Goal: Transaction & Acquisition: Purchase product/service

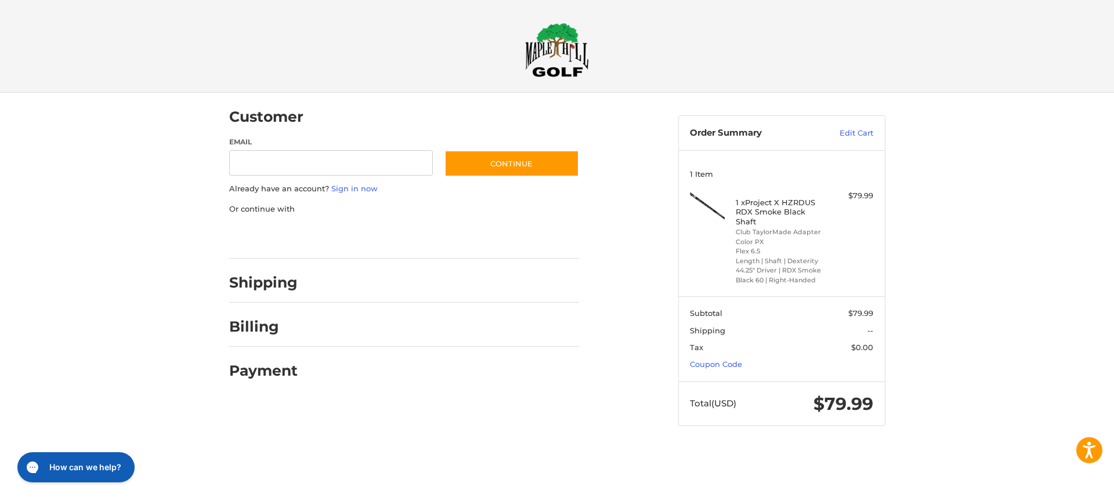
click at [998, 449] on div at bounding box center [557, 449] width 1114 height 0
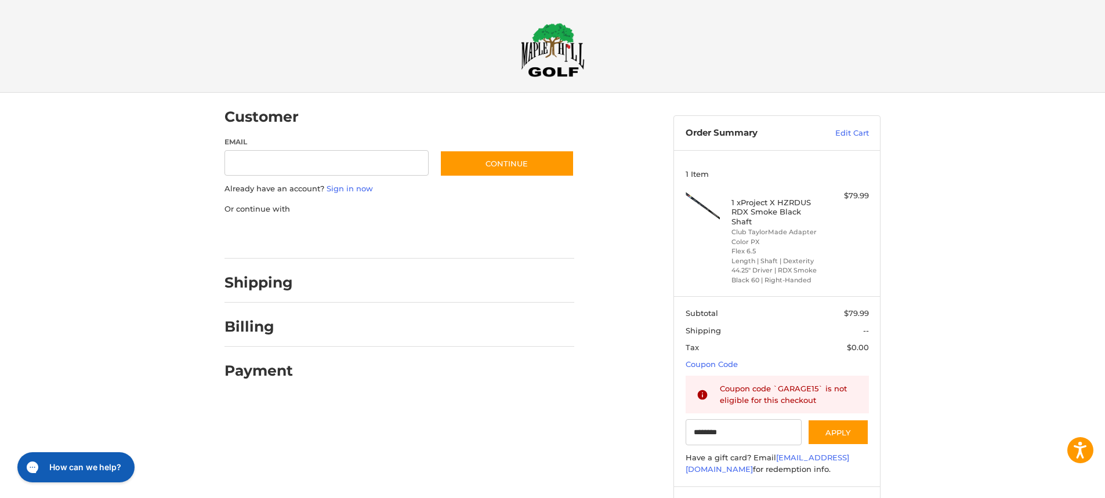
drag, startPoint x: 747, startPoint y: 434, endPoint x: 617, endPoint y: 437, distance: 130.0
click at [617, 437] on div "Customer Guest Customer Email Subscribe to our newsletter. Continue Already hav…" at bounding box center [553, 323] width 696 height 461
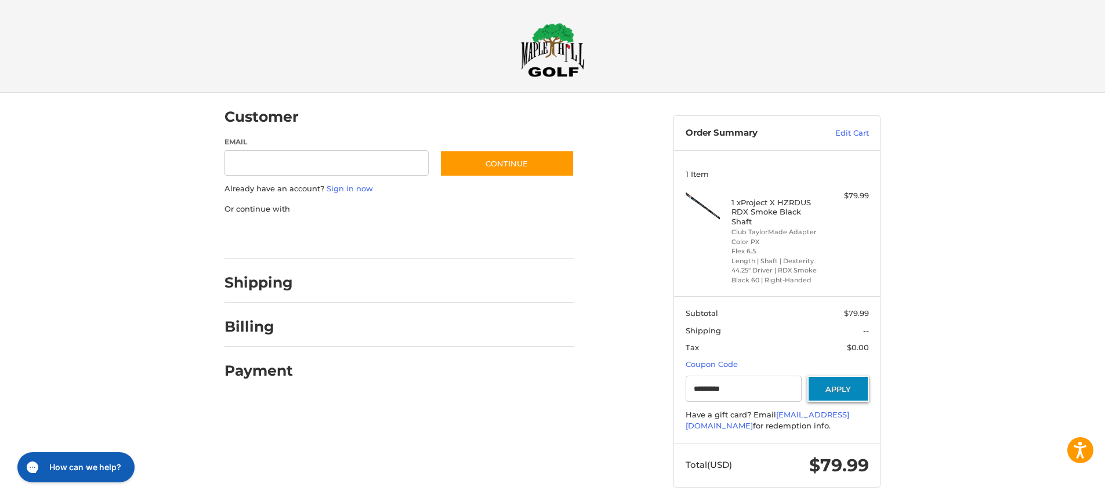
click at [848, 383] on button "Apply" at bounding box center [839, 389] width 62 height 26
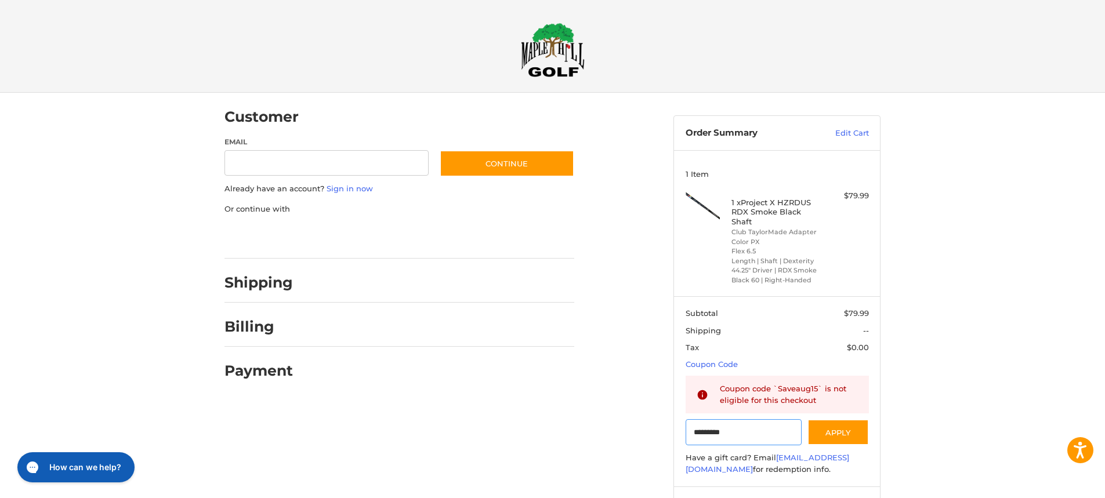
drag, startPoint x: 748, startPoint y: 434, endPoint x: 597, endPoint y: 428, distance: 151.0
click at [597, 428] on div "Customer Guest Customer Email Subscribe to our newsletter. Continue Already hav…" at bounding box center [553, 323] width 696 height 461
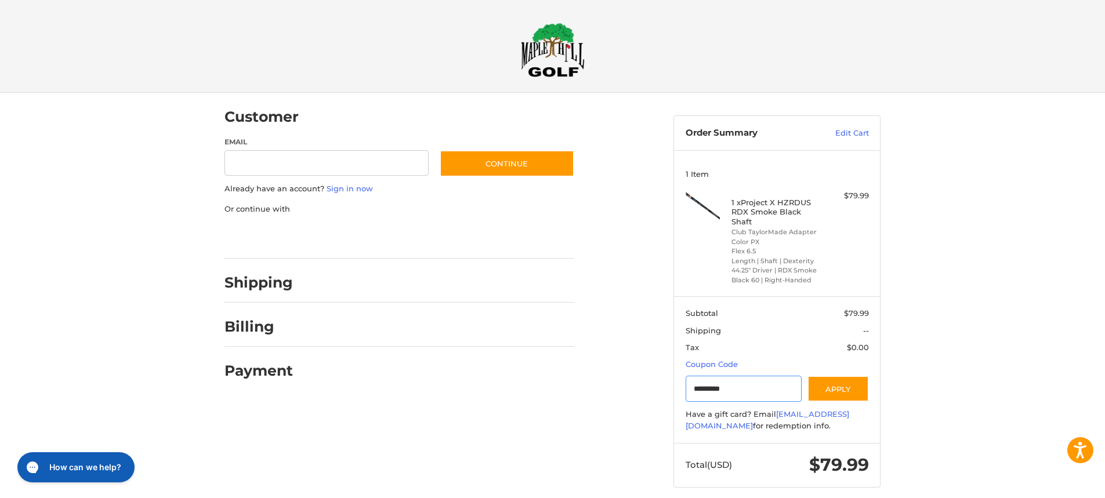
paste input "Gift Certificate or Coupon Code"
click at [833, 389] on button "Apply" at bounding box center [839, 389] width 62 height 26
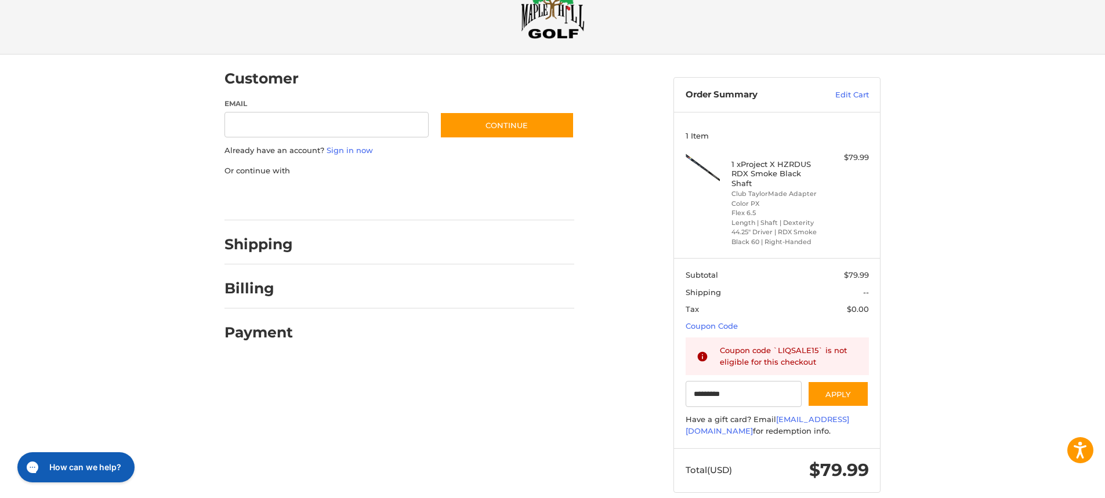
scroll to position [56, 0]
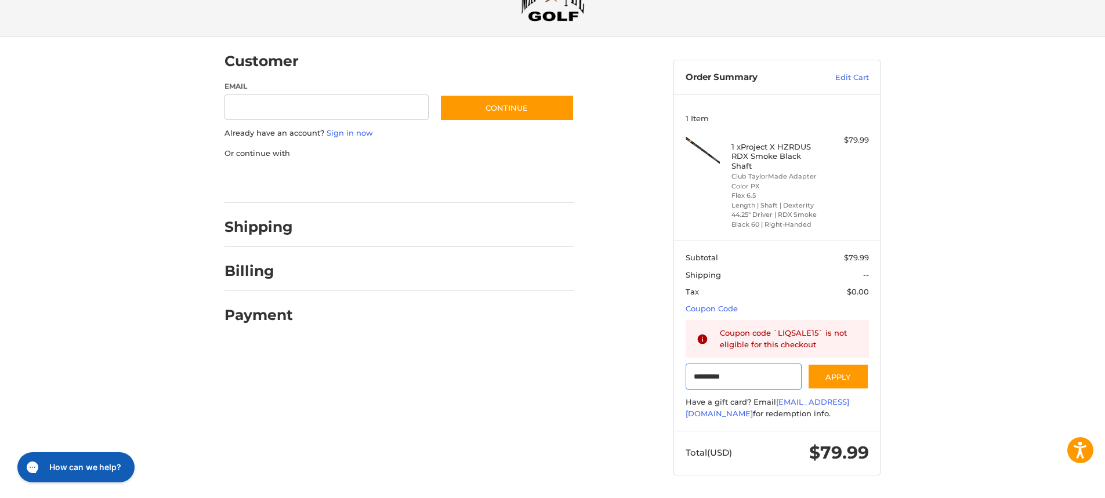
drag, startPoint x: 754, startPoint y: 380, endPoint x: 638, endPoint y: 378, distance: 116.1
click at [638, 378] on div "Customer Guest Customer Email Subscribe to our newsletter. Continue Already hav…" at bounding box center [553, 267] width 696 height 461
paste input "Gift Certificate or Coupon Code"
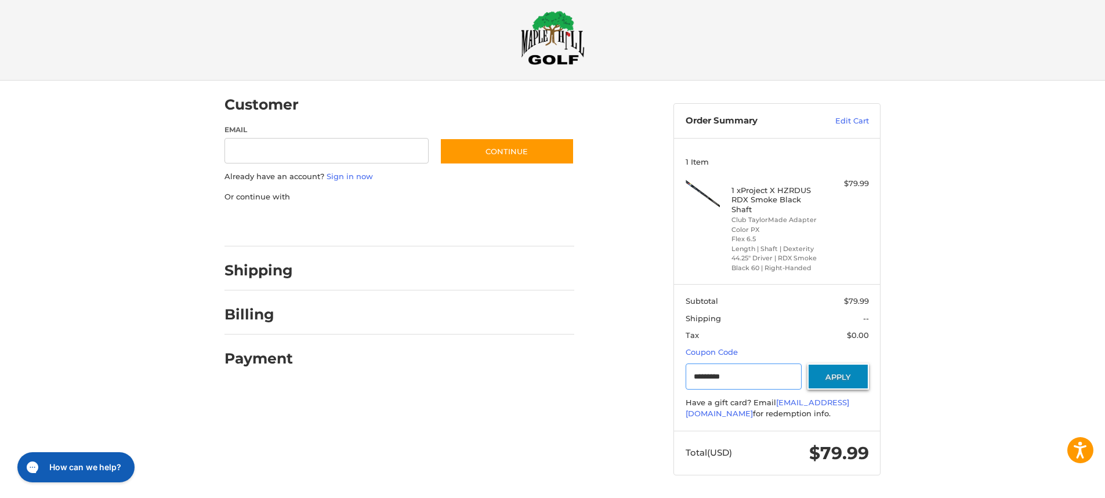
type input "*********"
click at [855, 385] on button "Apply" at bounding box center [839, 377] width 62 height 26
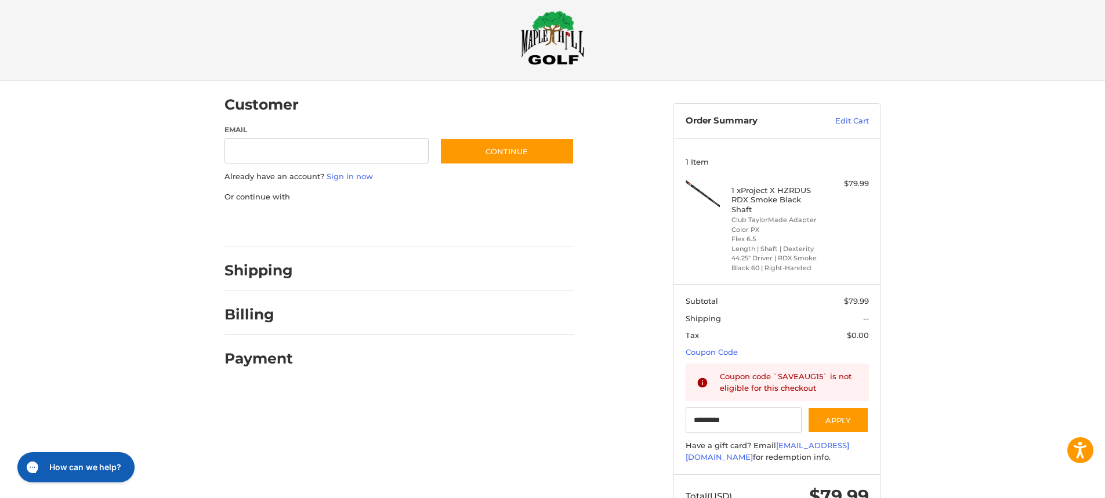
click at [769, 197] on h4 "1 x Project X HZRDUS RDX Smoke Black Shaft" at bounding box center [776, 200] width 89 height 28
click at [739, 251] on li "Length | Shaft | Dexterity 44.25" Driver | RDX Smoke Black 60 | Right-Handed" at bounding box center [776, 258] width 89 height 29
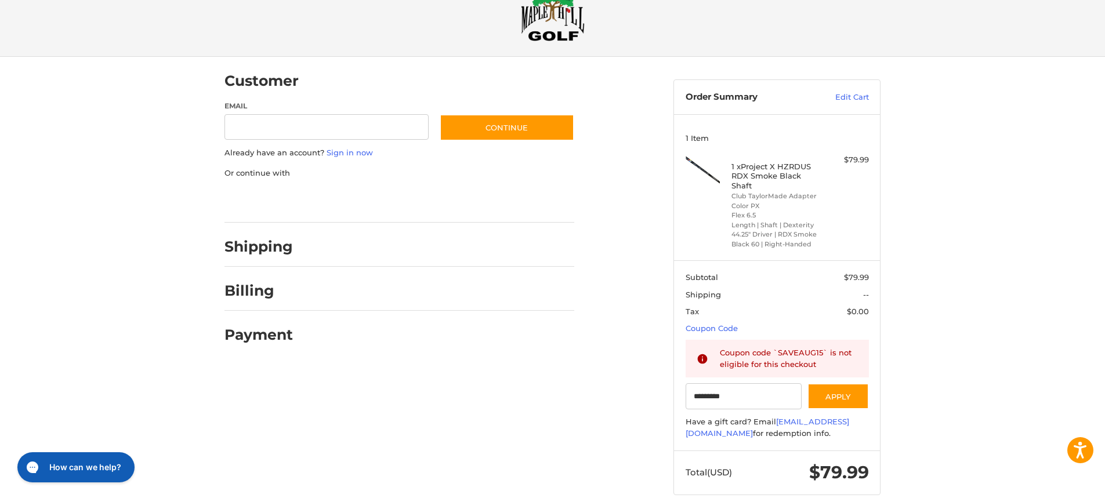
scroll to position [56, 0]
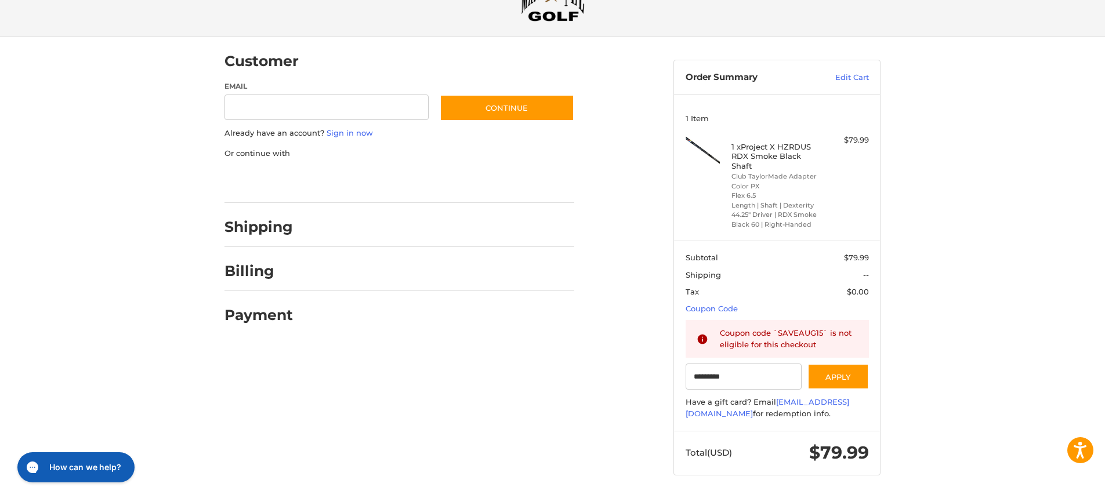
click at [747, 150] on h4 "1 x Project X HZRDUS RDX Smoke Black Shaft" at bounding box center [776, 156] width 89 height 28
click at [854, 75] on link "Edit Cart" at bounding box center [840, 78] width 59 height 12
